Goal: Task Accomplishment & Management: Use online tool/utility

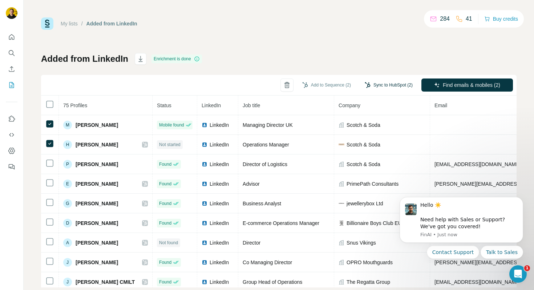
click at [386, 84] on button "Sync to HubSpot (2)" at bounding box center [389, 85] width 58 height 11
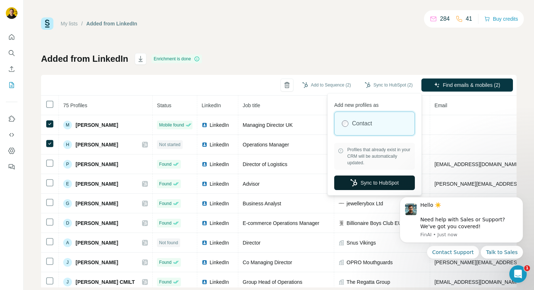
click at [377, 185] on button "Sync to HubSpot" at bounding box center [374, 182] width 81 height 15
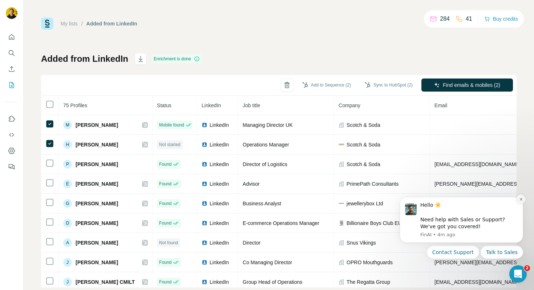
click at [517, 198] on button "Dismiss notification" at bounding box center [520, 198] width 9 height 9
click at [262, 50] on div "My lists / Added from LinkedIn 284 41 Buy credits Added from LinkedIn Enrichmen…" at bounding box center [278, 152] width 475 height 270
